Goal: Check status: Check status

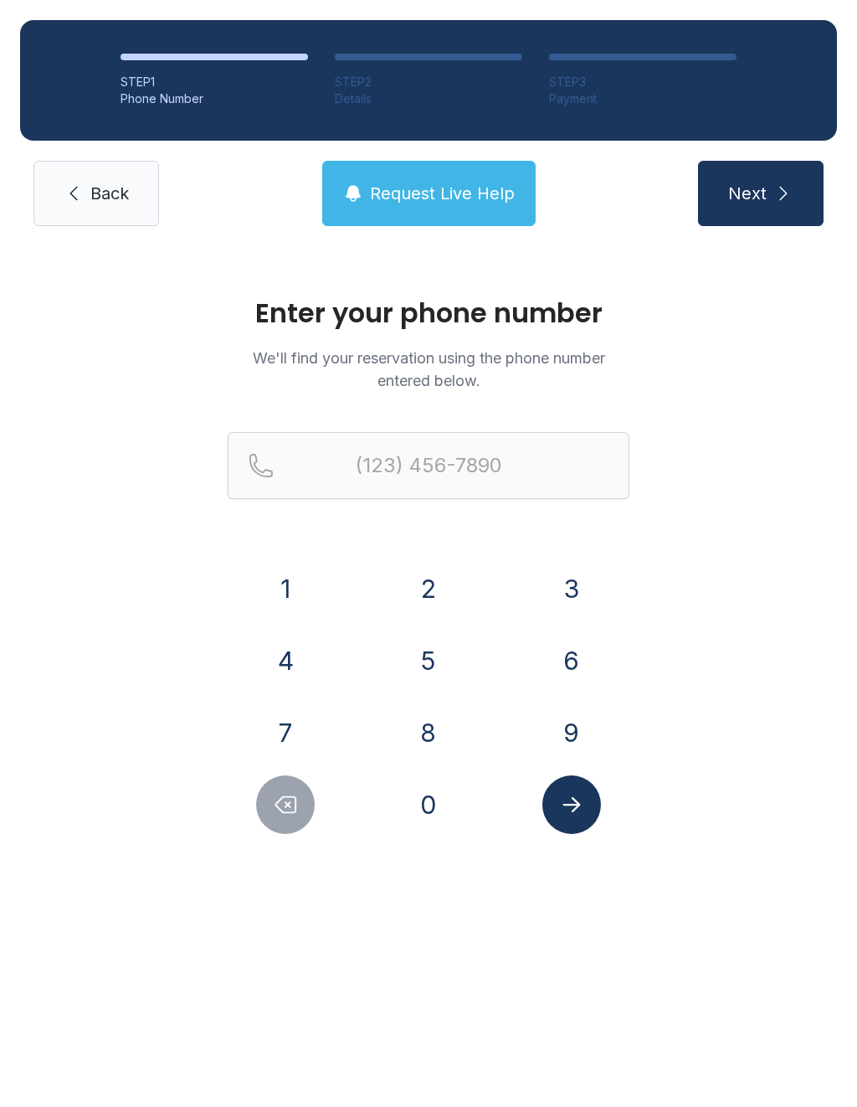
click at [290, 661] on button "4" at bounding box center [285, 660] width 59 height 59
click at [426, 813] on button "0" at bounding box center [428, 804] width 59 height 59
click at [298, 664] on button "4" at bounding box center [285, 660] width 59 height 59
click at [586, 736] on button "9" at bounding box center [572, 732] width 59 height 59
click at [282, 605] on button "1" at bounding box center [285, 588] width 59 height 59
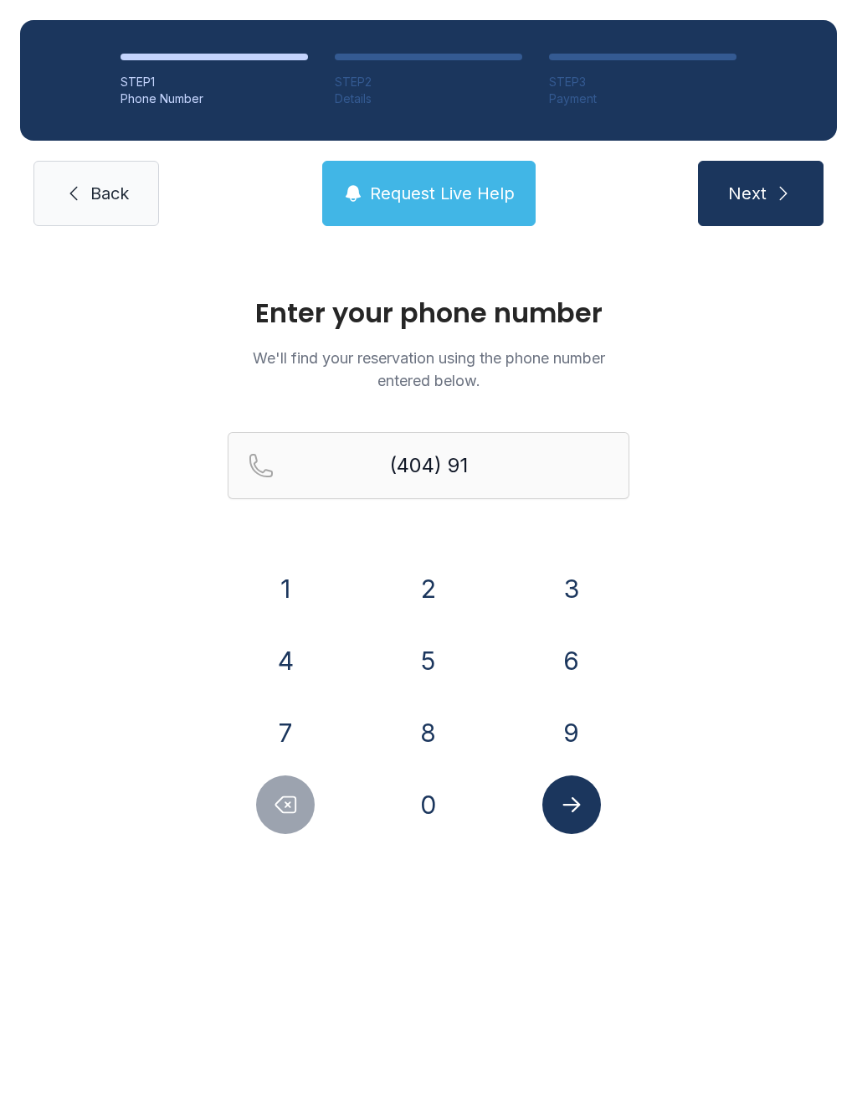
click at [417, 662] on button "5" at bounding box center [428, 660] width 59 height 59
click at [584, 580] on button "3" at bounding box center [572, 588] width 59 height 59
click at [435, 811] on button "0" at bounding box center [428, 804] width 59 height 59
click at [425, 583] on button "2" at bounding box center [428, 588] width 59 height 59
click at [296, 594] on button "1" at bounding box center [285, 588] width 59 height 59
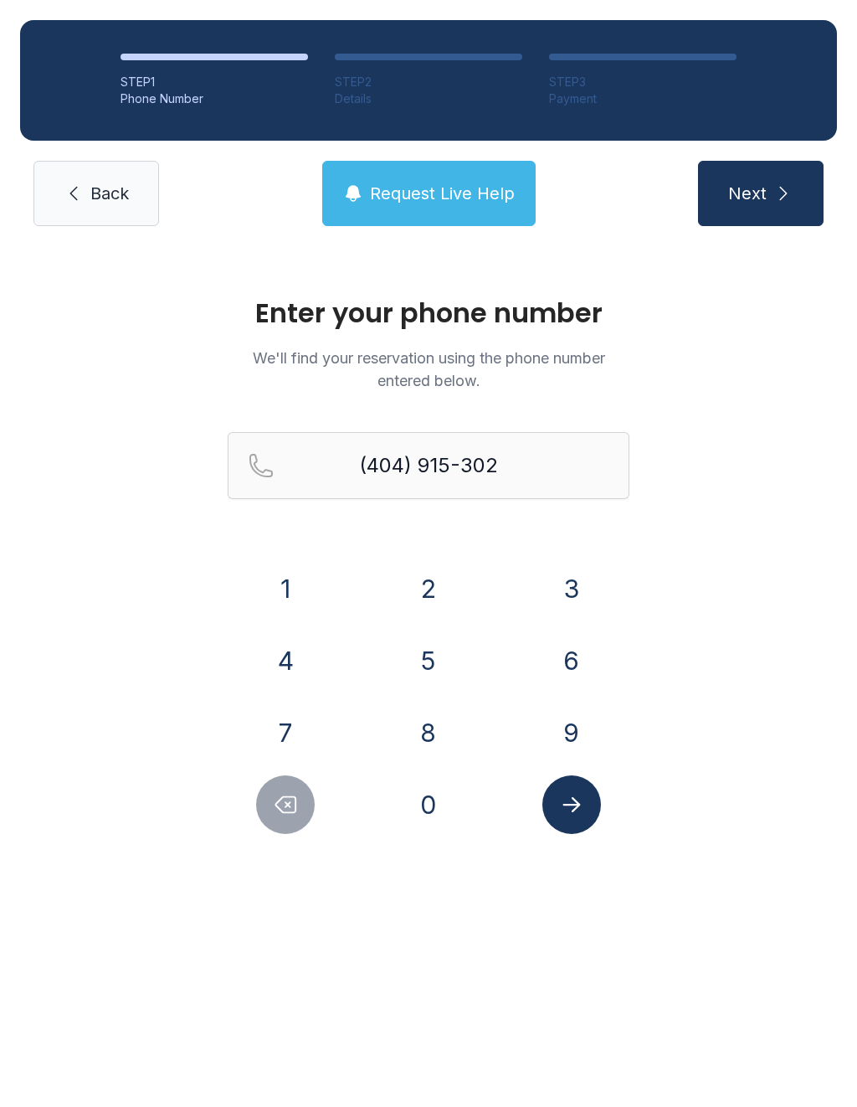
type input "[PHONE_NUMBER]"
click at [775, 197] on icon "submit" at bounding box center [784, 193] width 20 height 20
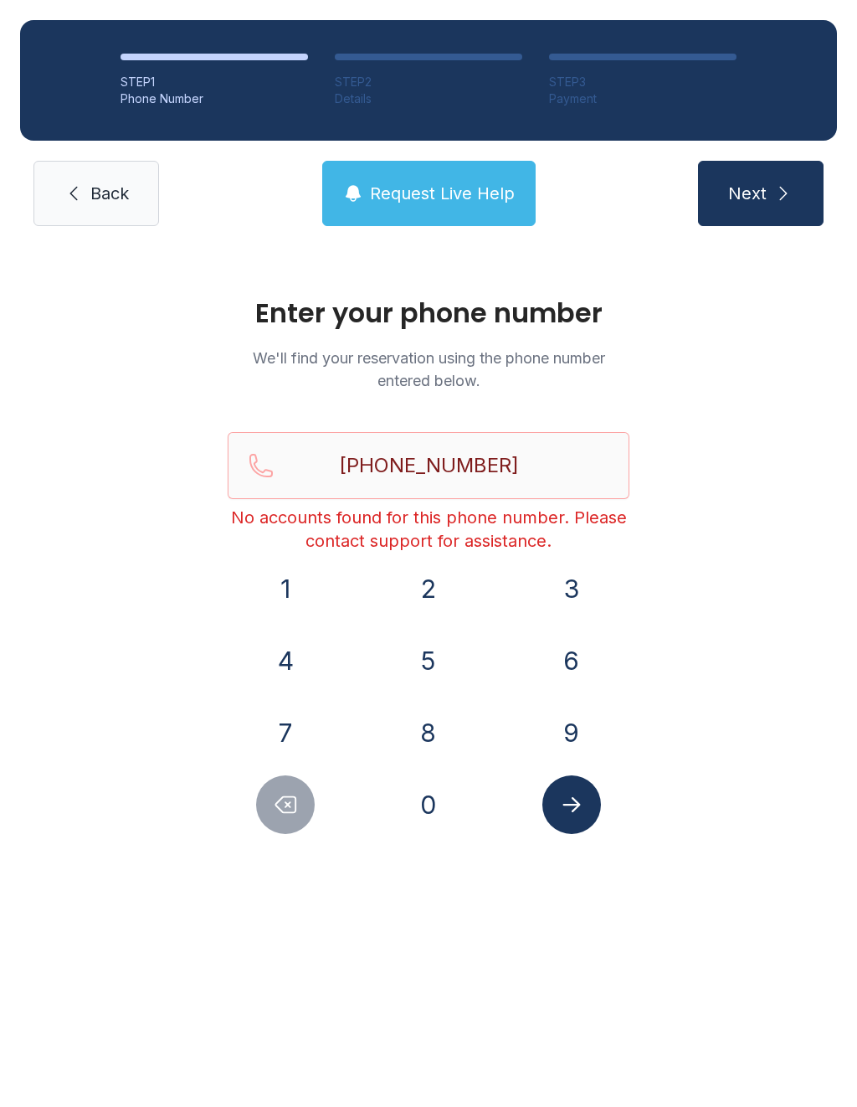
click at [129, 203] on span "Back" at bounding box center [109, 193] width 39 height 23
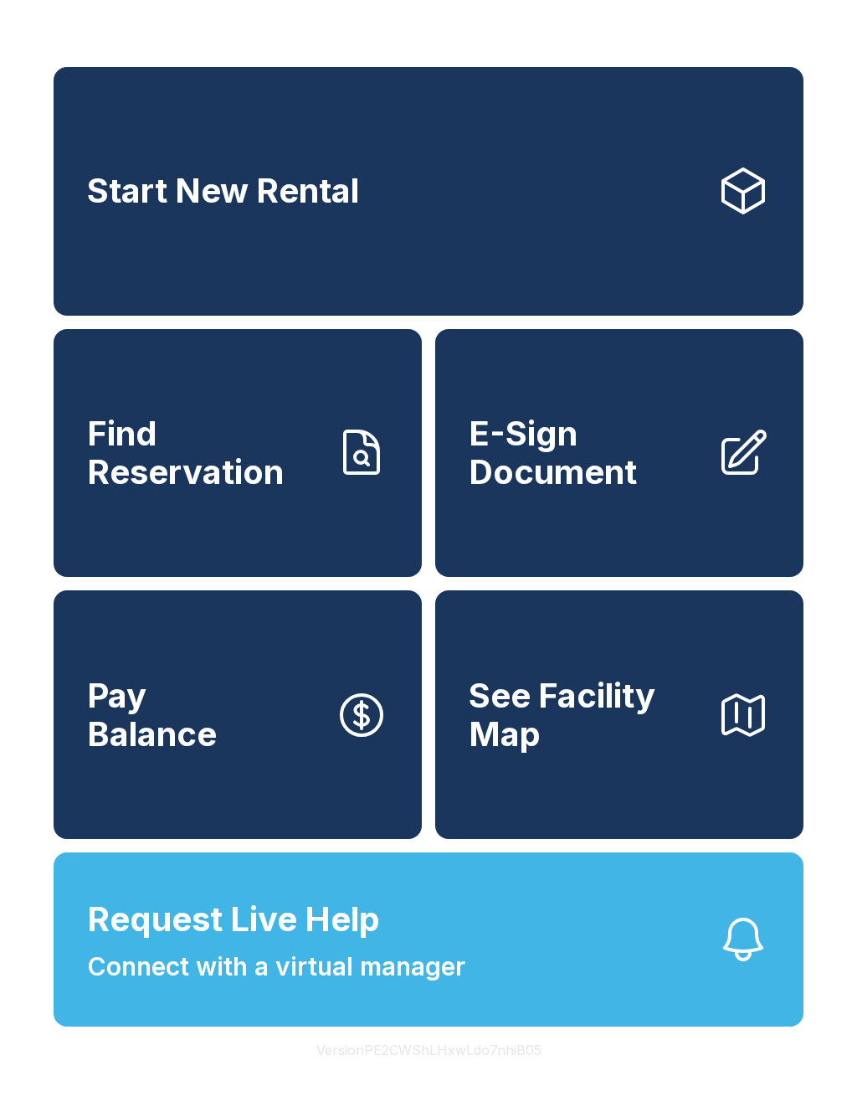
click at [508, 966] on button "Request Live Help Connect with a virtual manager" at bounding box center [429, 939] width 750 height 174
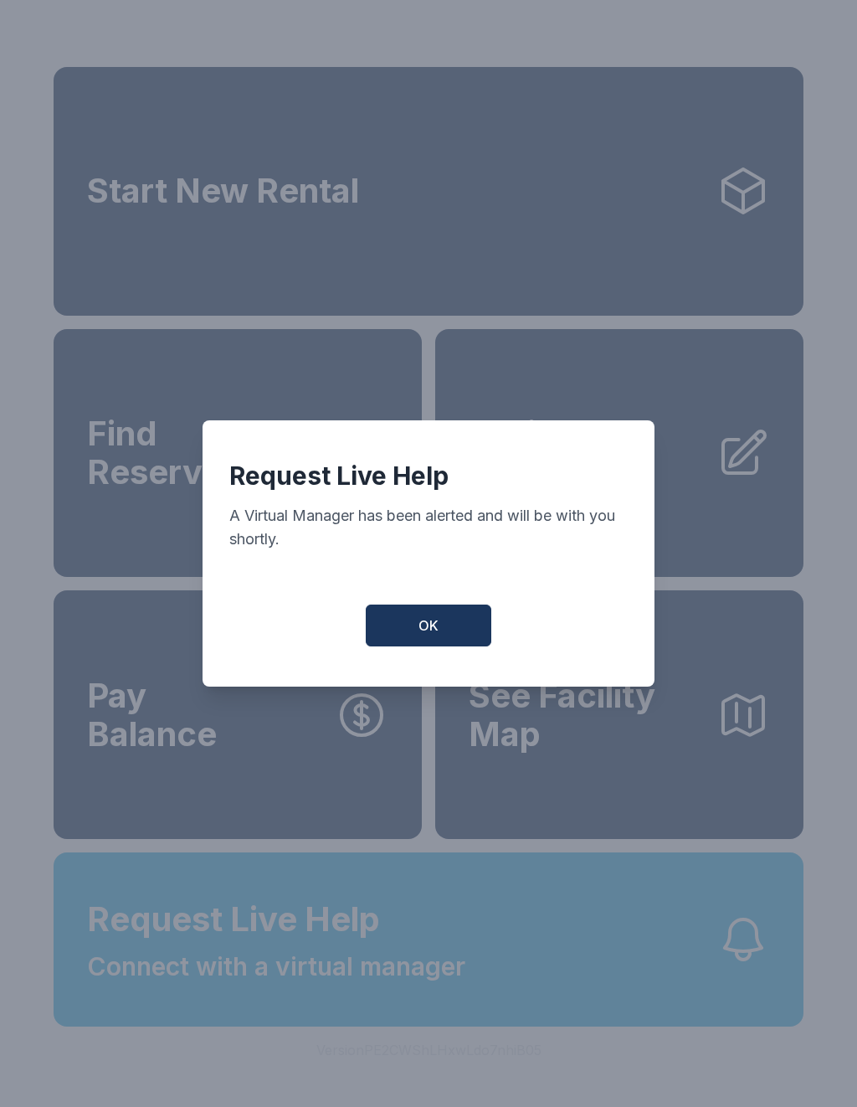
click at [456, 631] on button "OK" at bounding box center [429, 626] width 126 height 42
